Goal: Check status: Check status

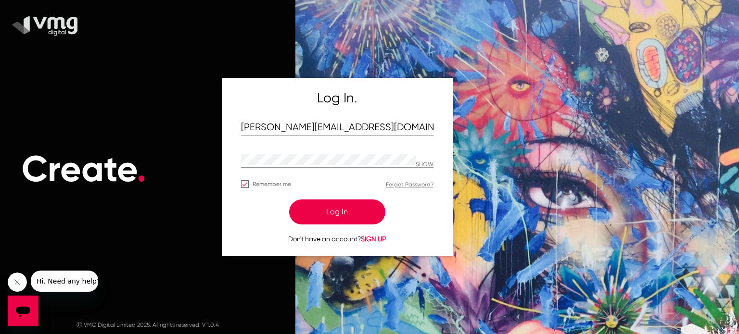
click at [332, 217] on button "Log In" at bounding box center [337, 212] width 96 height 25
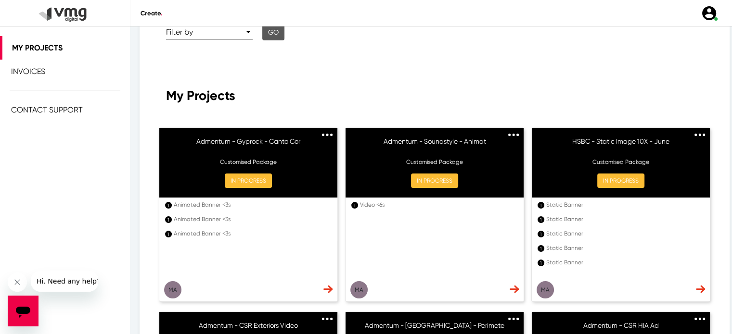
scroll to position [89, 0]
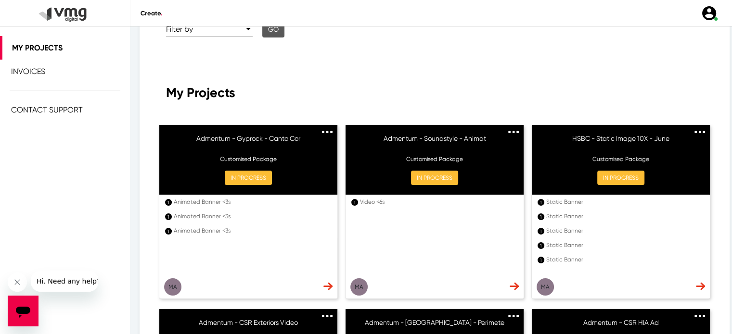
click at [322, 133] on link at bounding box center [327, 130] width 11 height 9
click at [254, 171] on button "IN PROGRESS" at bounding box center [248, 178] width 47 height 14
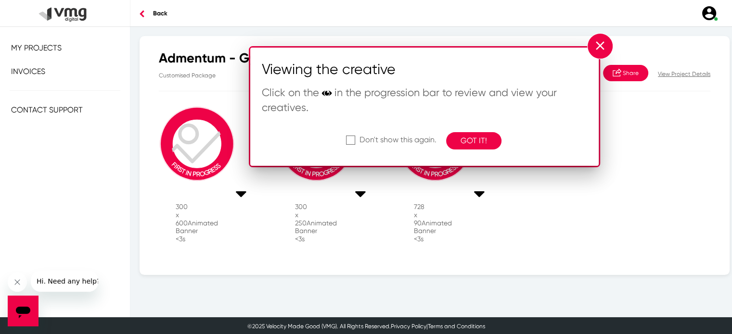
click at [480, 138] on button "GOT IT!" at bounding box center [473, 140] width 55 height 17
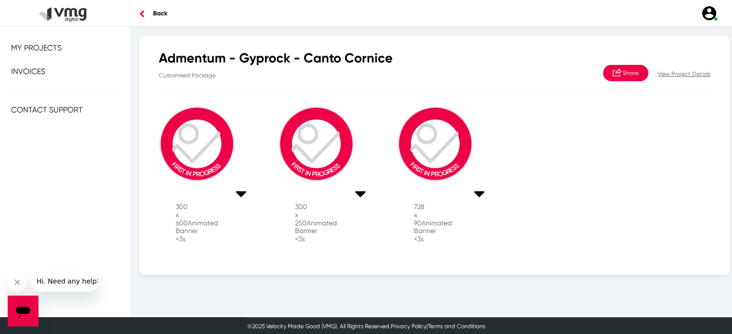
scroll to position [1, 0]
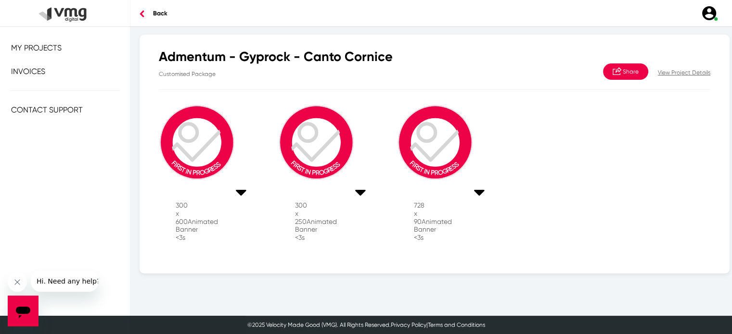
click at [243, 195] on icon at bounding box center [241, 192] width 11 height 18
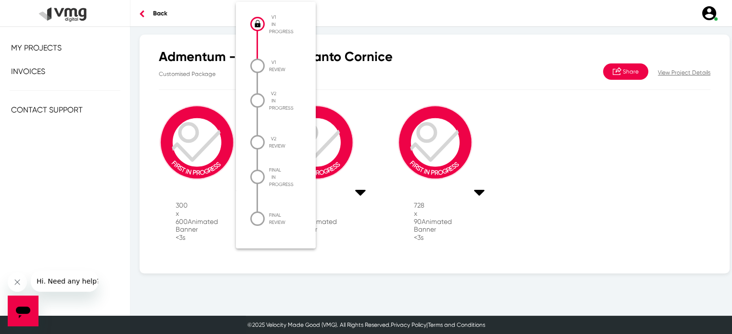
click at [669, 72] on div at bounding box center [366, 167] width 732 height 334
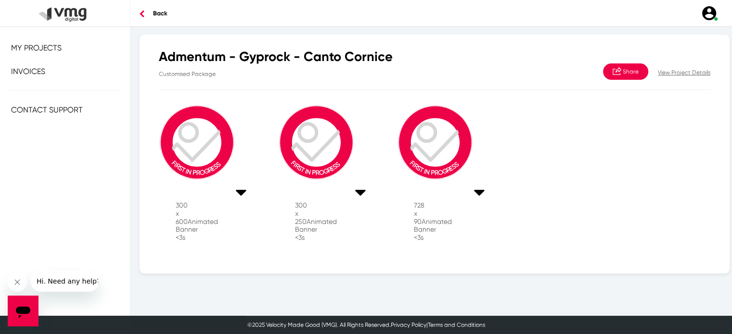
click at [669, 72] on p "View Project Details" at bounding box center [684, 72] width 52 height 9
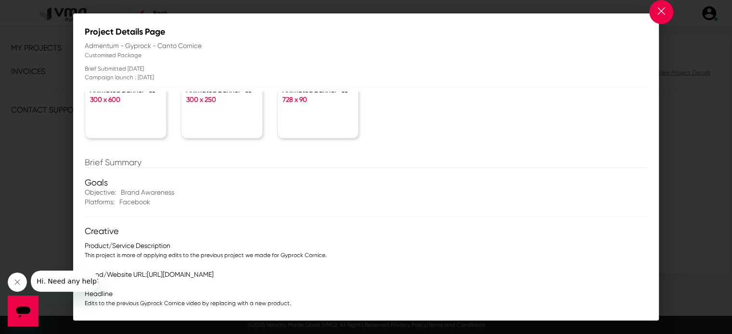
scroll to position [0, 0]
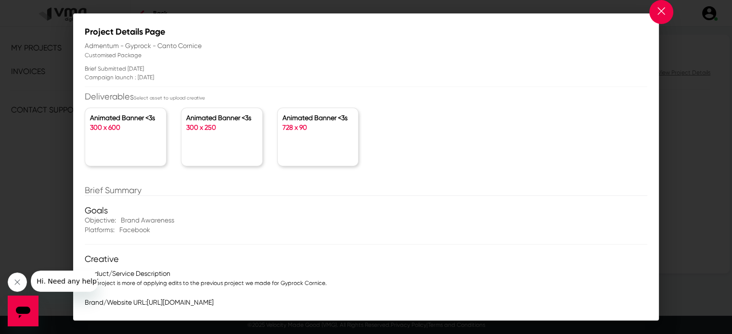
click at [653, 15] on button at bounding box center [661, 12] width 24 height 24
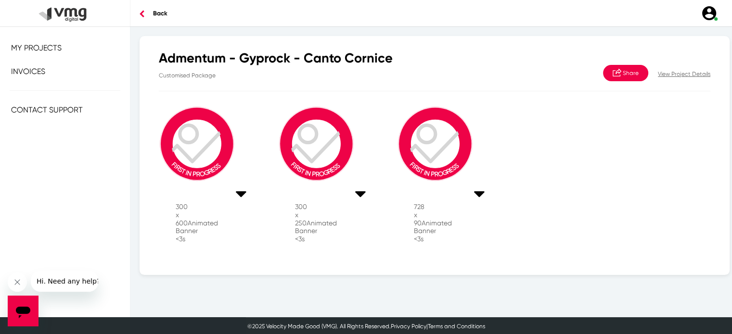
scroll to position [1, 0]
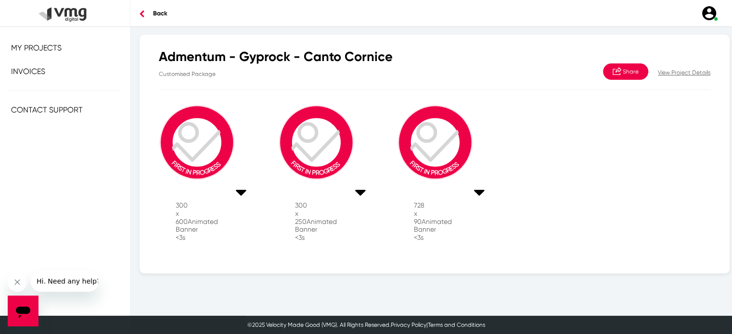
click at [241, 202] on icon at bounding box center [241, 192] width 11 height 18
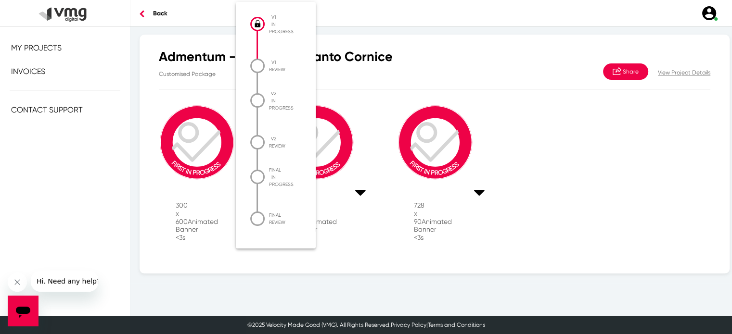
click at [241, 204] on div "V1 IN PROGRESS V1 REVIEW View Creative V2 IN PROGRESS V2 REVIEW View Creative F…" at bounding box center [276, 130] width 80 height 230
